Goal: Task Accomplishment & Management: Complete application form

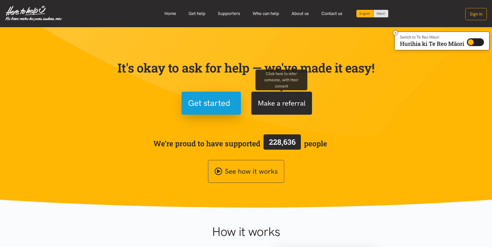
click at [286, 102] on button "Make a referral" at bounding box center [281, 103] width 61 height 23
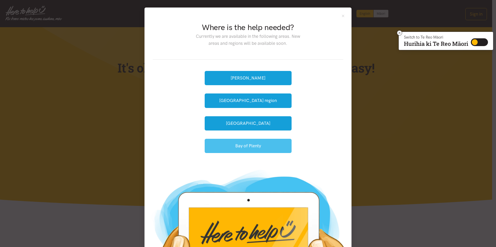
click at [267, 147] on button "Bay of Plenty" at bounding box center [248, 146] width 87 height 14
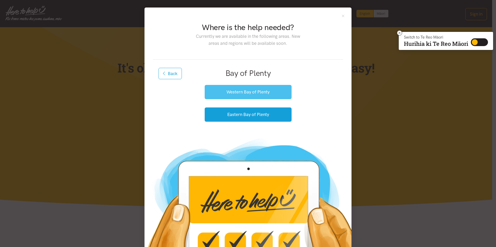
click at [264, 92] on button "Western Bay of Plenty" at bounding box center [248, 92] width 87 height 14
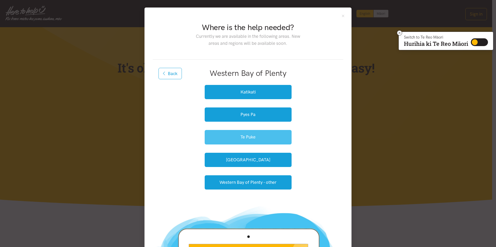
click at [271, 138] on button "Te Puke" at bounding box center [248, 137] width 87 height 14
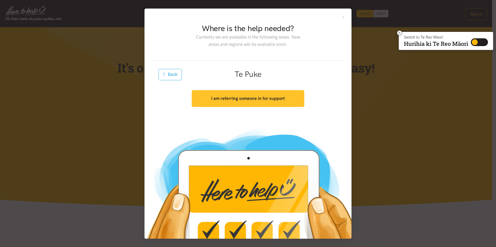
click at [269, 102] on button "I am referring someone in for support" at bounding box center [248, 98] width 112 height 17
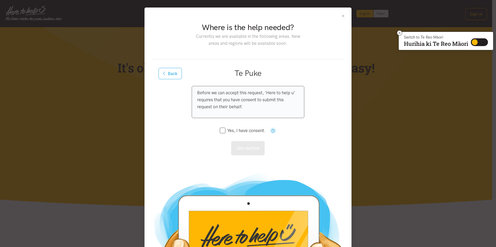
click at [341, 15] on button "Close" at bounding box center [343, 16] width 4 height 4
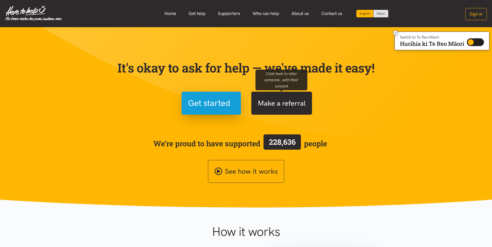
click at [286, 103] on button "Make a referral" at bounding box center [281, 103] width 61 height 23
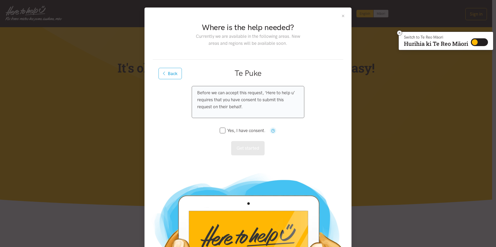
click at [342, 16] on button "Close" at bounding box center [343, 16] width 4 height 4
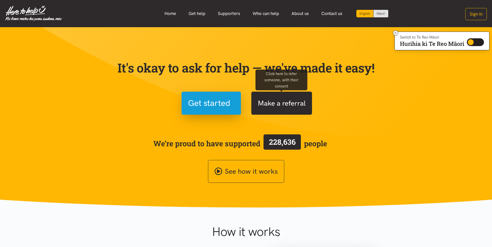
click at [289, 110] on button "Make a referral" at bounding box center [281, 103] width 61 height 23
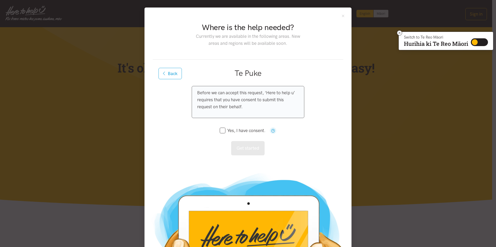
click at [220, 130] on input "Yes, I have consent." at bounding box center [243, 131] width 46 height 4
checkbox input "true"
click at [254, 149] on button "Get started" at bounding box center [247, 148] width 33 height 14
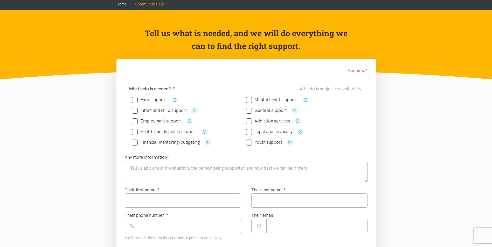
scroll to position [52, 0]
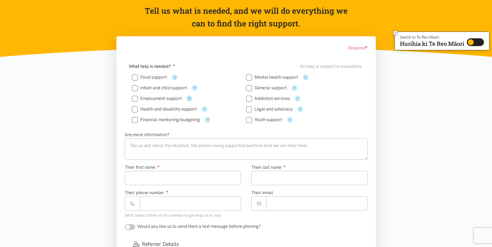
click at [188, 99] on icon "button" at bounding box center [189, 99] width 4 height 4
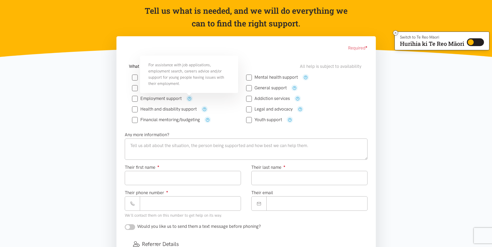
click at [254, 49] on div "Required ●" at bounding box center [246, 48] width 243 height 7
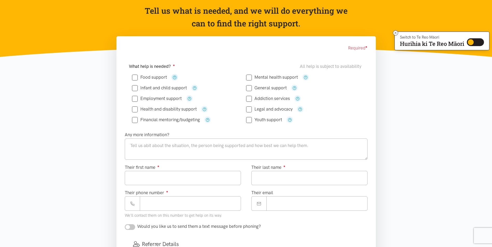
click at [174, 77] on icon "button" at bounding box center [175, 77] width 4 height 4
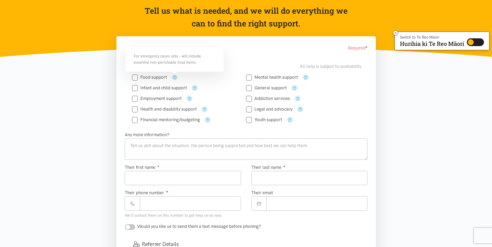
click at [75, 38] on section "Required ● What help is needed? ● All help is subject to availability Food supp…" at bounding box center [246, 223] width 492 height 374
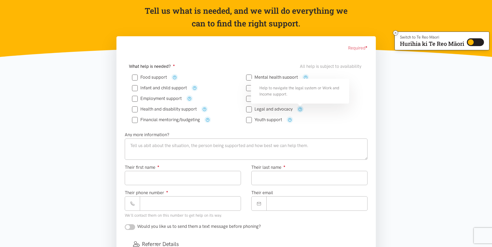
click at [298, 109] on icon "button" at bounding box center [300, 109] width 4 height 4
click at [331, 114] on div "Legal and advocacy" at bounding box center [303, 109] width 114 height 11
